Goal: Navigation & Orientation: Find specific page/section

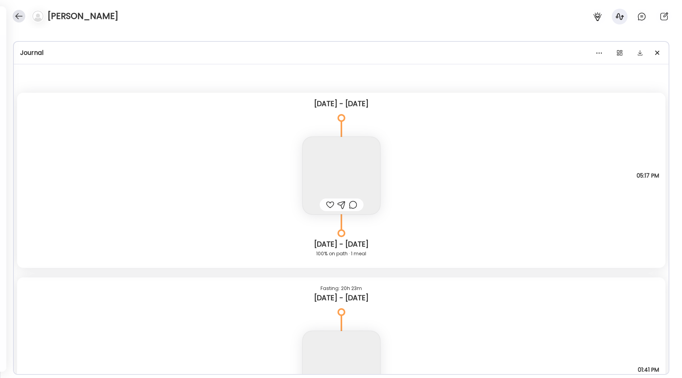
scroll to position [8995, 0]
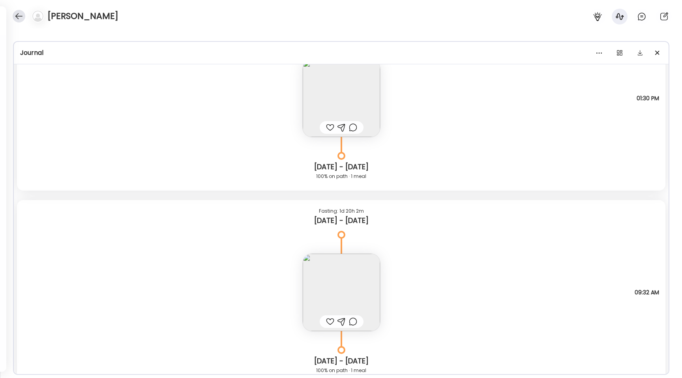
click at [25, 18] on div at bounding box center [19, 16] width 13 height 13
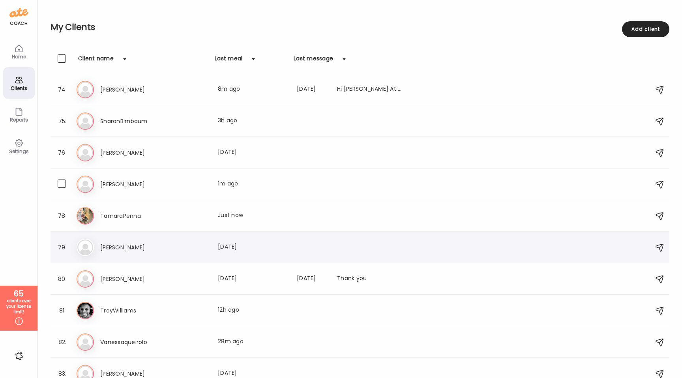
scroll to position [2335, 0]
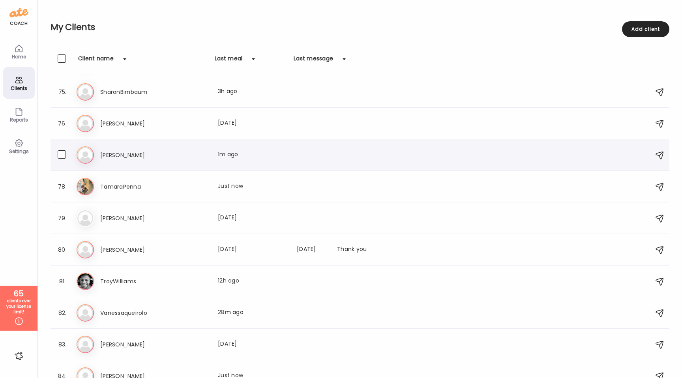
click at [180, 157] on div "[PERSON_NAME] Last meal: 1m ago" at bounding box center [253, 154] width 306 height 9
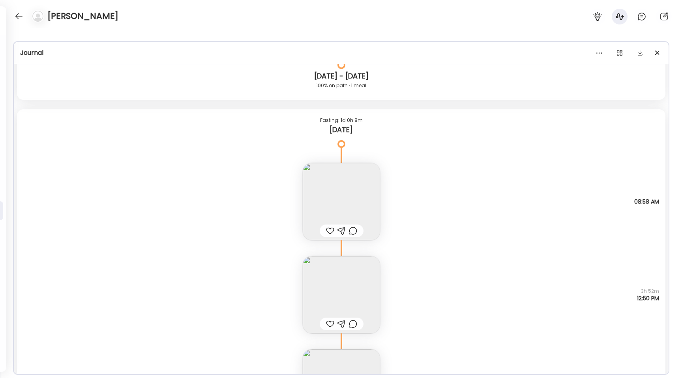
scroll to position [2965, 0]
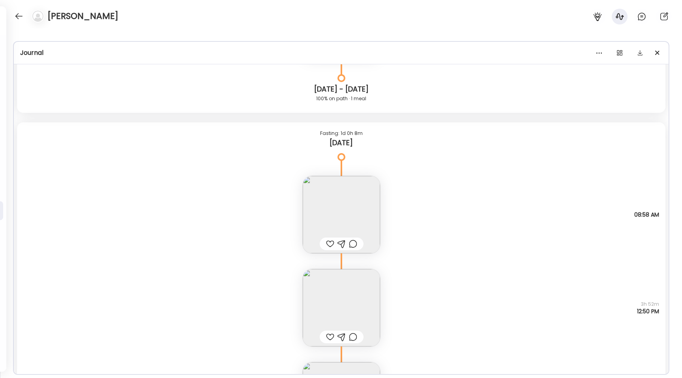
click at [312, 206] on img at bounding box center [341, 214] width 77 height 77
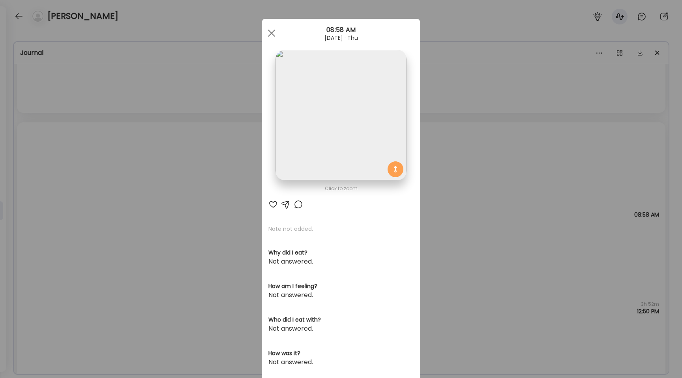
click at [216, 194] on div "Ate Coach Dashboard Wahoo! It’s official Take a moment to set up your Coach Pro…" at bounding box center [341, 189] width 682 height 378
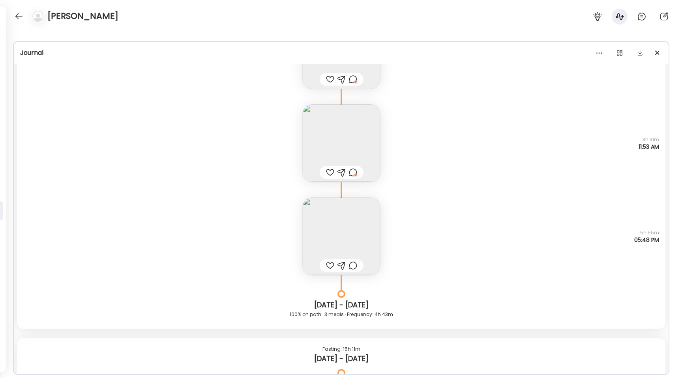
scroll to position [1346, 0]
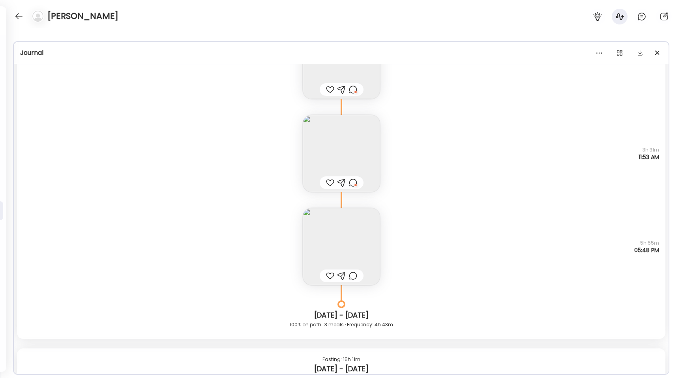
click at [357, 171] on img at bounding box center [341, 153] width 77 height 77
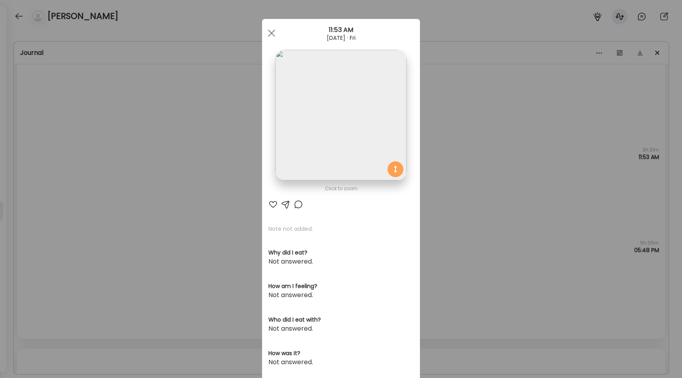
click at [232, 137] on div "Ate Coach Dashboard Wahoo! It’s official Take a moment to set up your Coach Pro…" at bounding box center [341, 189] width 682 height 378
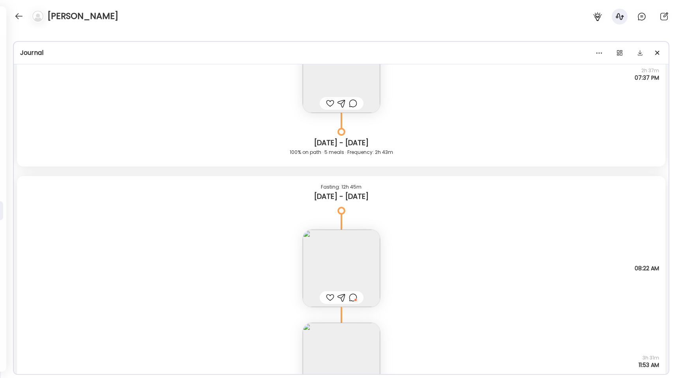
scroll to position [1156, 0]
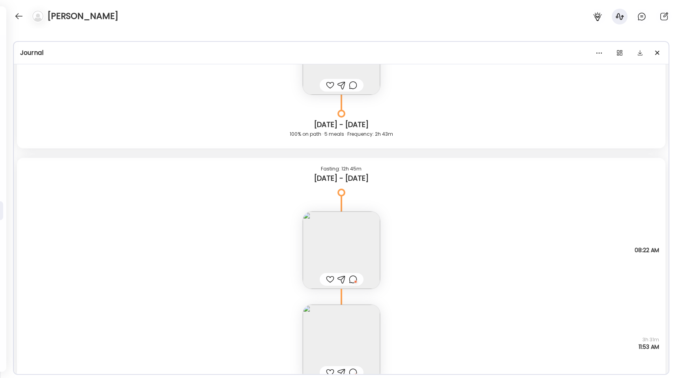
click at [329, 344] on img at bounding box center [341, 343] width 77 height 77
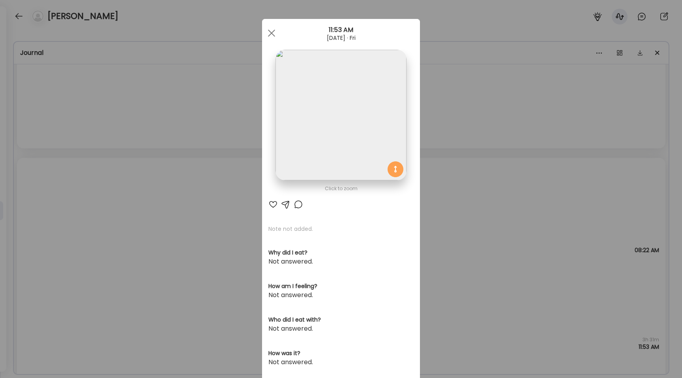
click at [301, 153] on img at bounding box center [341, 115] width 131 height 131
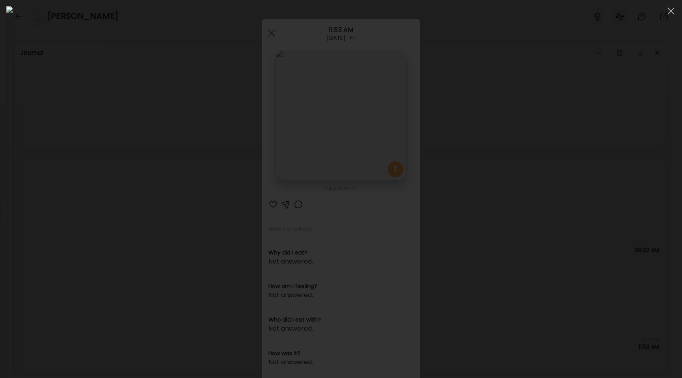
click at [101, 191] on div at bounding box center [341, 189] width 670 height 366
click at [101, 191] on div "Ate Coach Dashboard Wahoo! It’s official Take a moment to set up your Coach Pro…" at bounding box center [341, 189] width 682 height 378
